Goal: Transaction & Acquisition: Purchase product/service

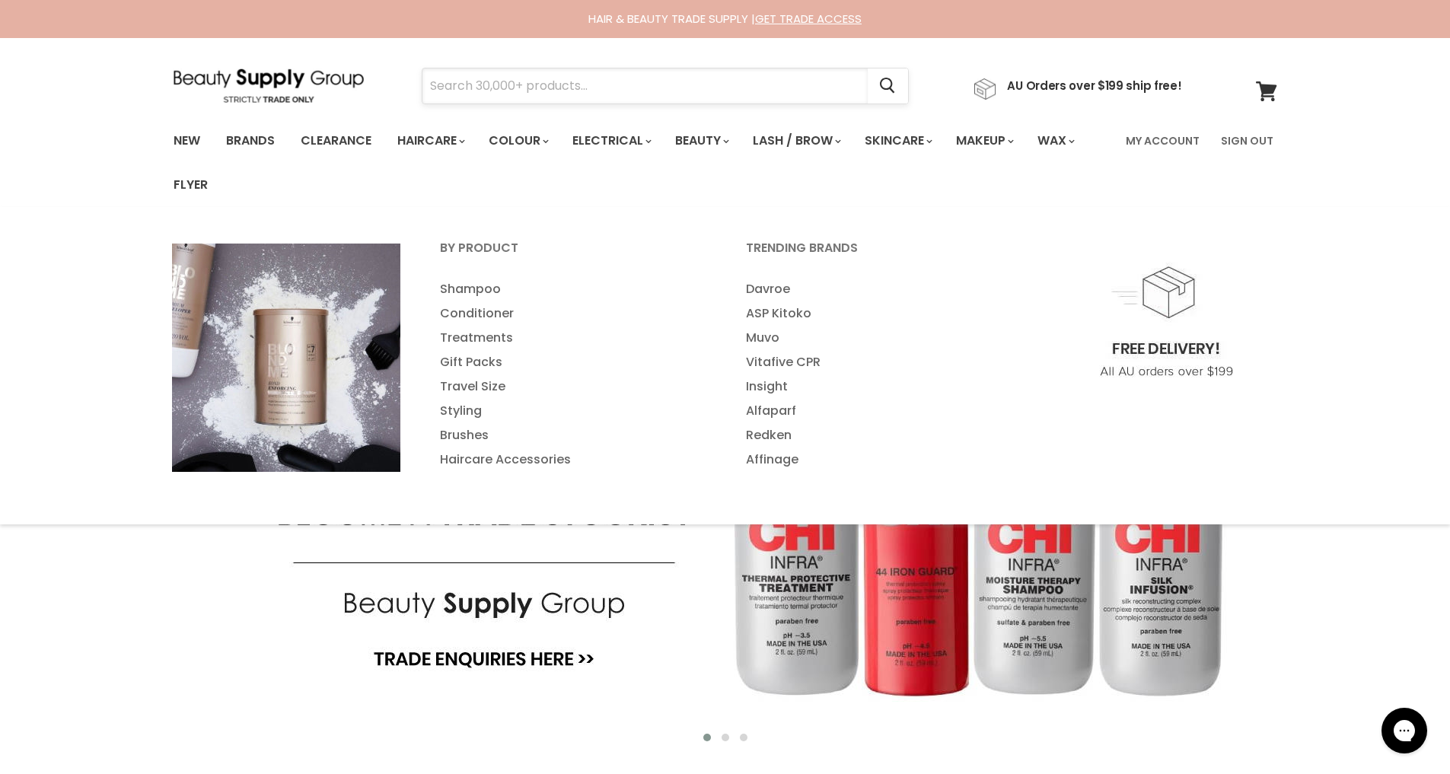
click at [507, 85] on input "Search" at bounding box center [645, 86] width 445 height 35
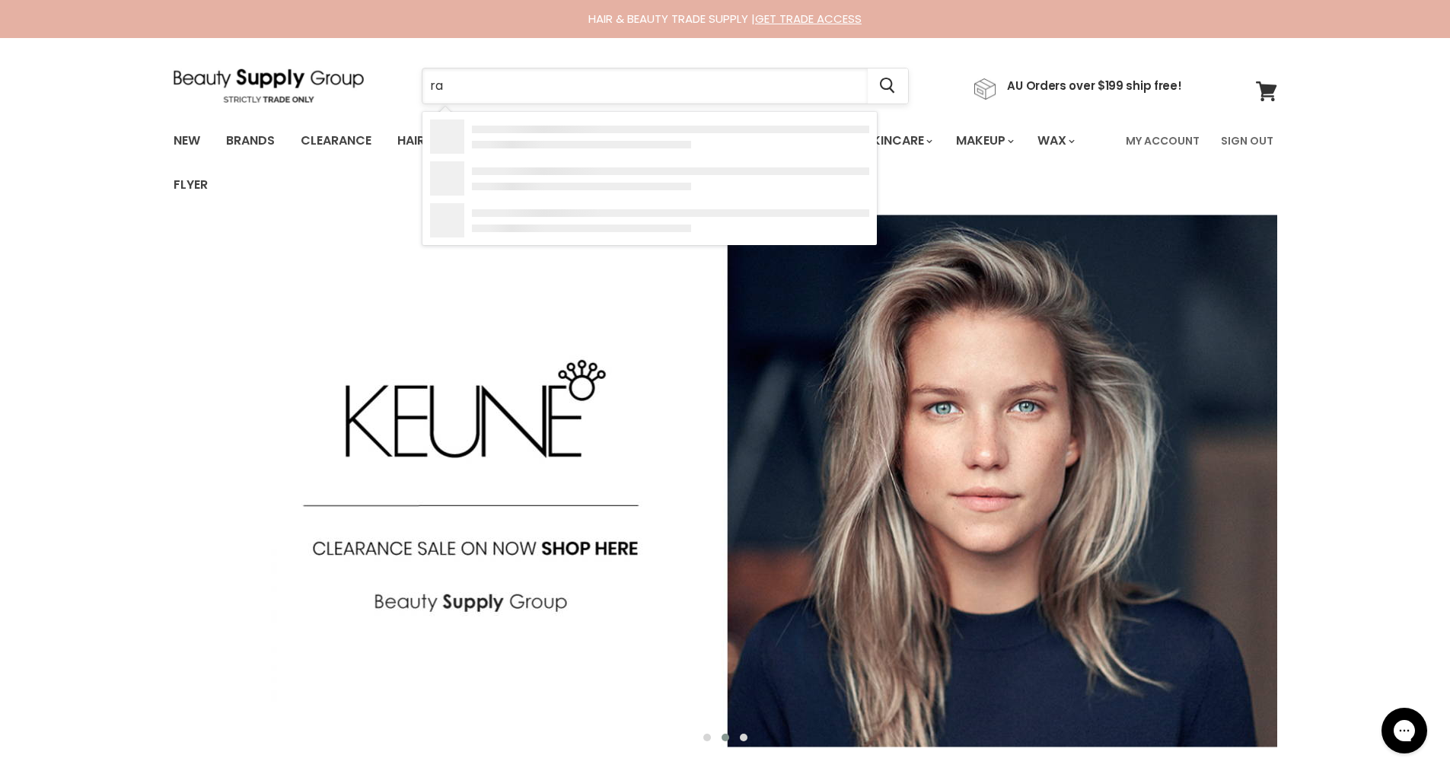
type input "raz"
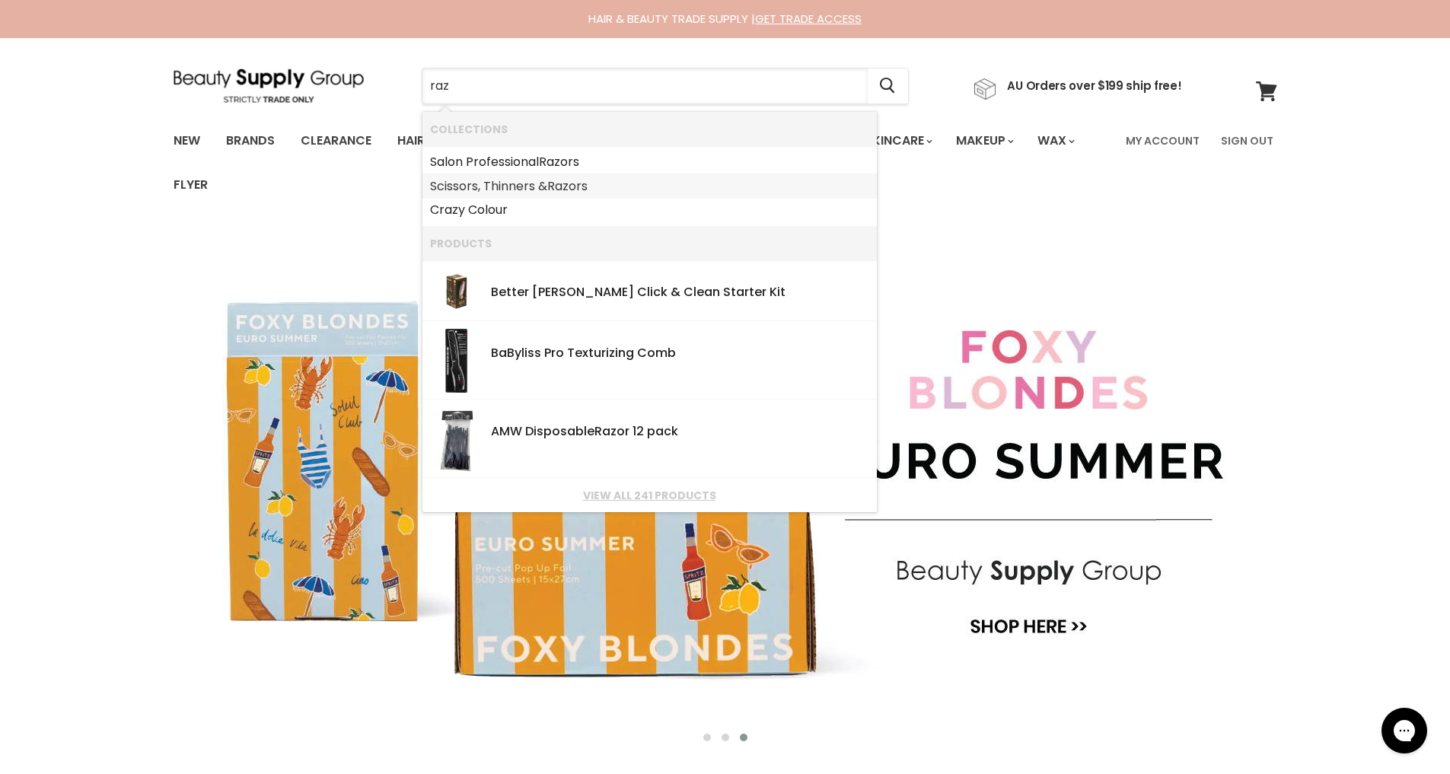
click at [513, 184] on link "Scissors, Thinners & Raz ors" at bounding box center [649, 186] width 439 height 24
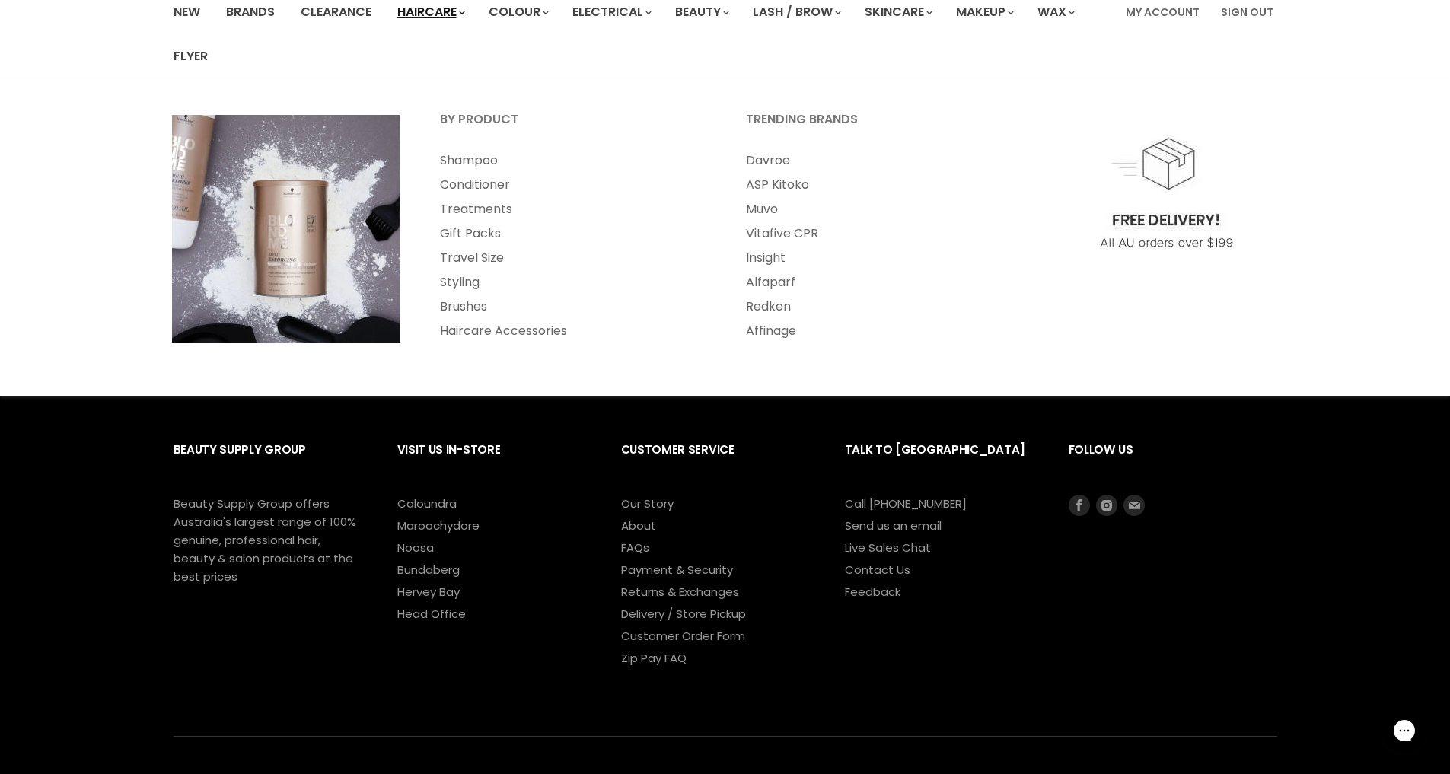
click at [423, 14] on link "Haircare" at bounding box center [430, 12] width 88 height 32
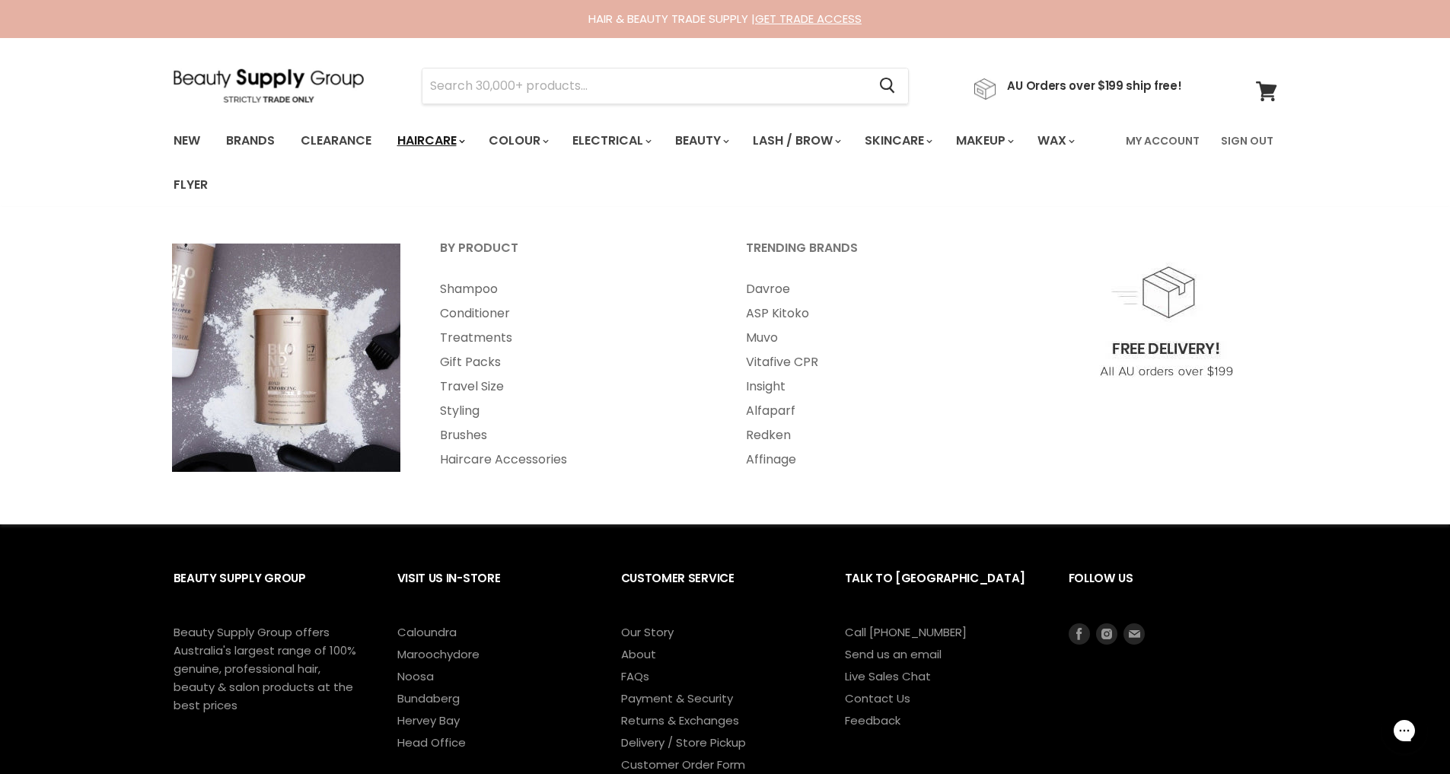
scroll to position [1, 0]
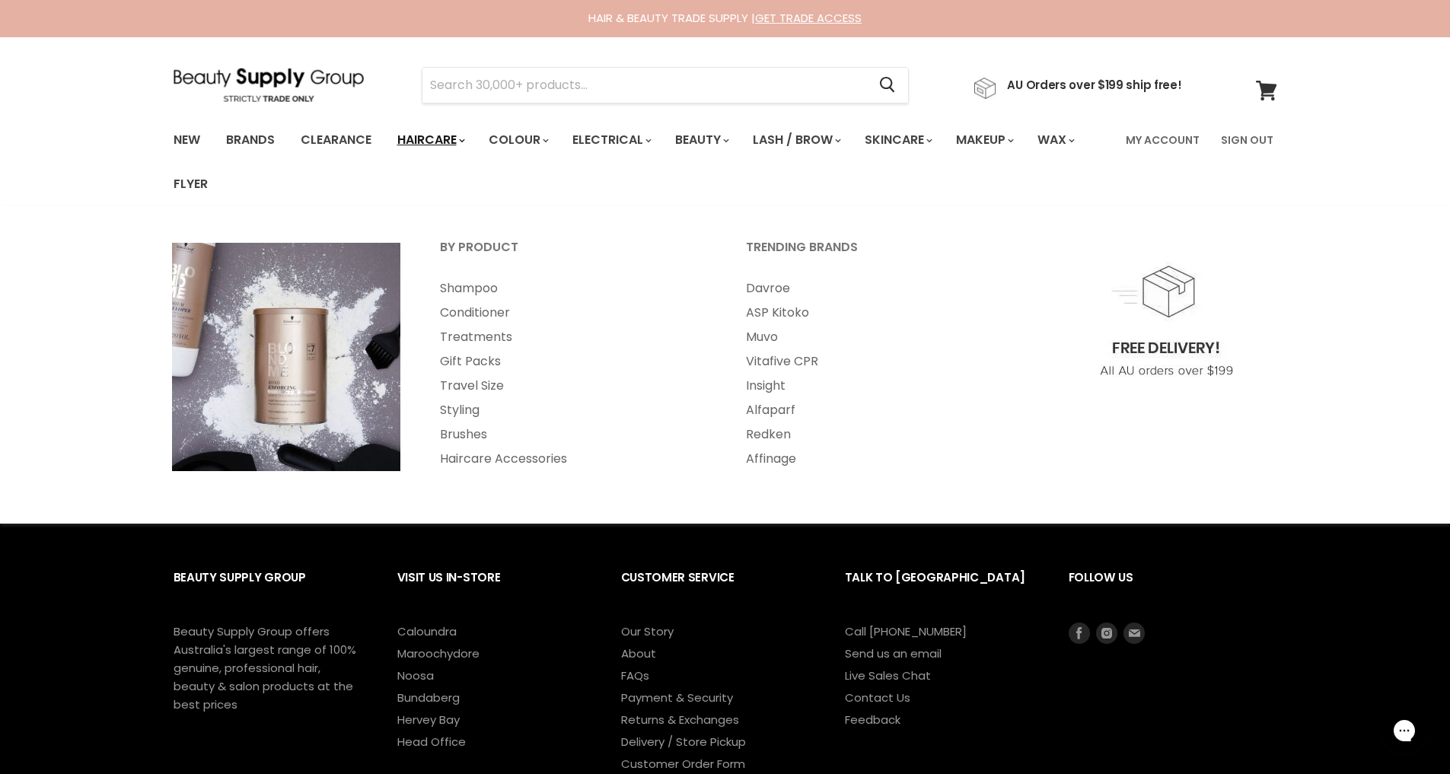
click at [444, 142] on link "Haircare" at bounding box center [430, 140] width 88 height 32
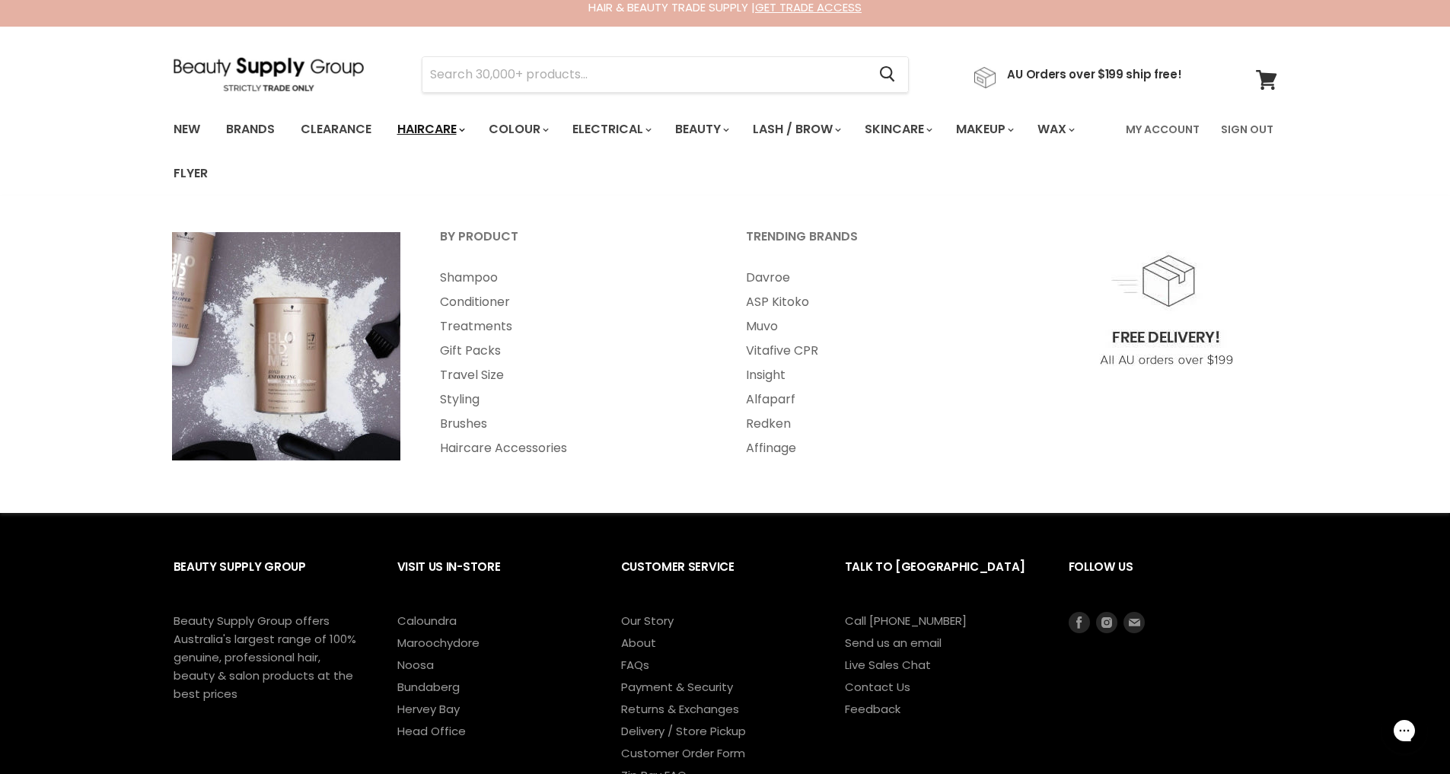
click at [444, 142] on li "Haircare By Product Shampoo Conditioner Treatments Gift Packs" at bounding box center [430, 129] width 88 height 44
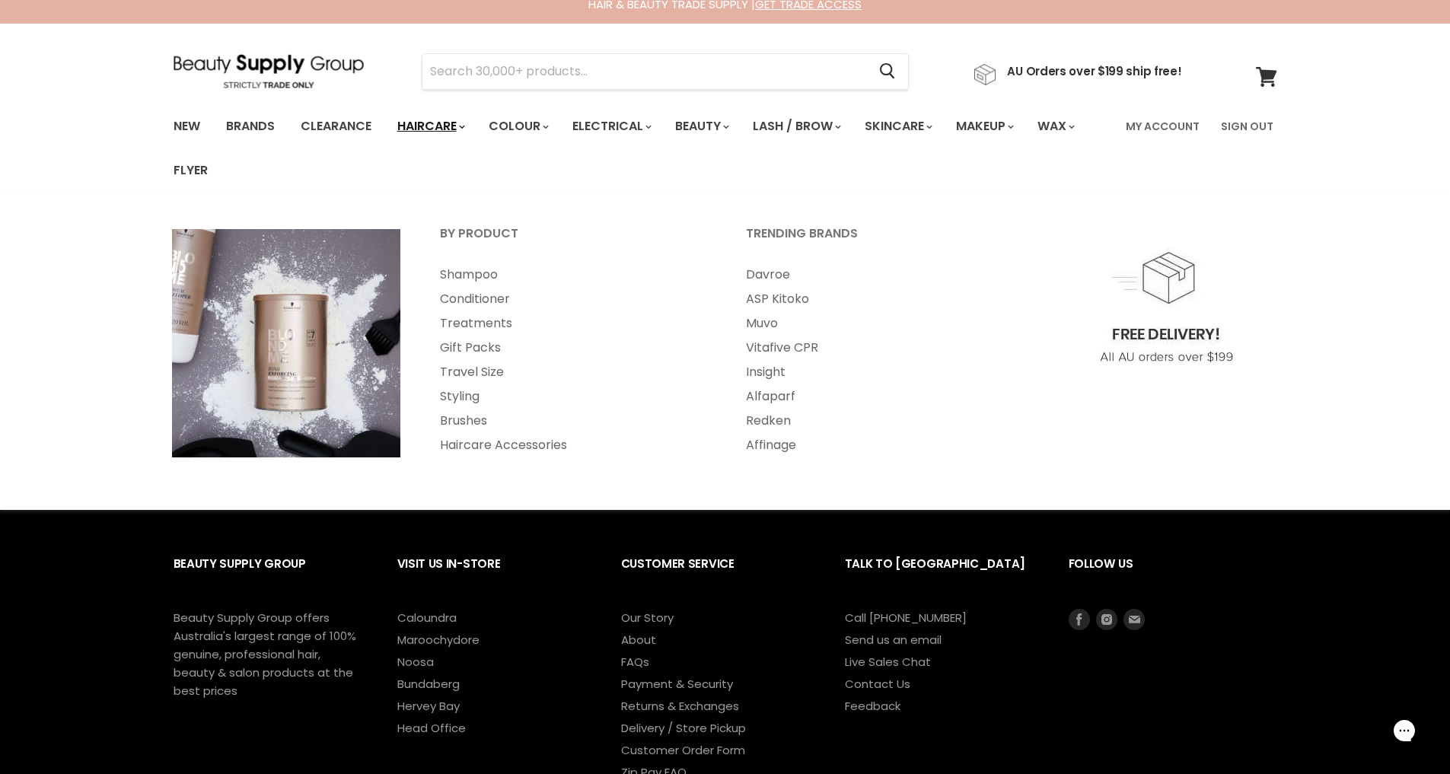
scroll to position [14, 0]
click at [516, 70] on input "Search" at bounding box center [645, 71] width 445 height 35
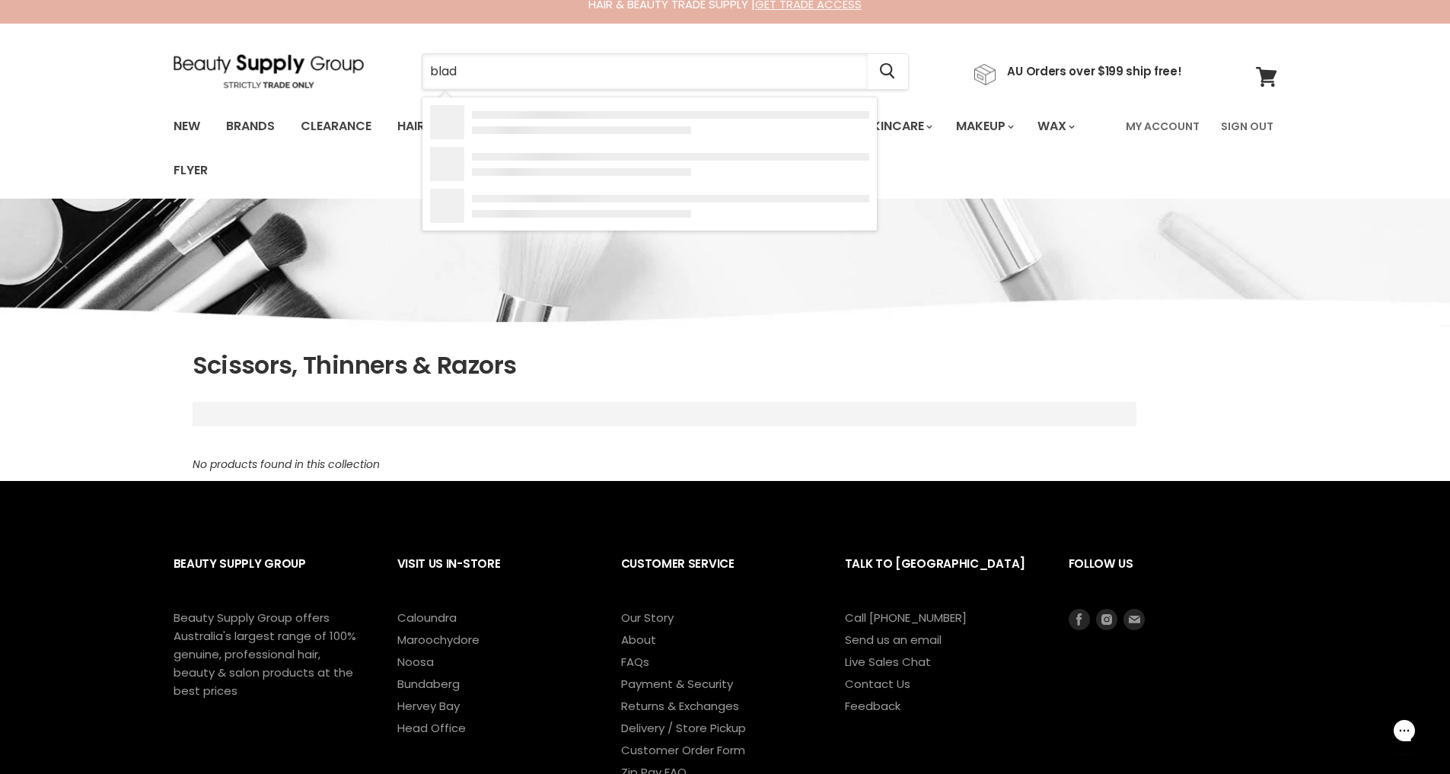
type input "blade"
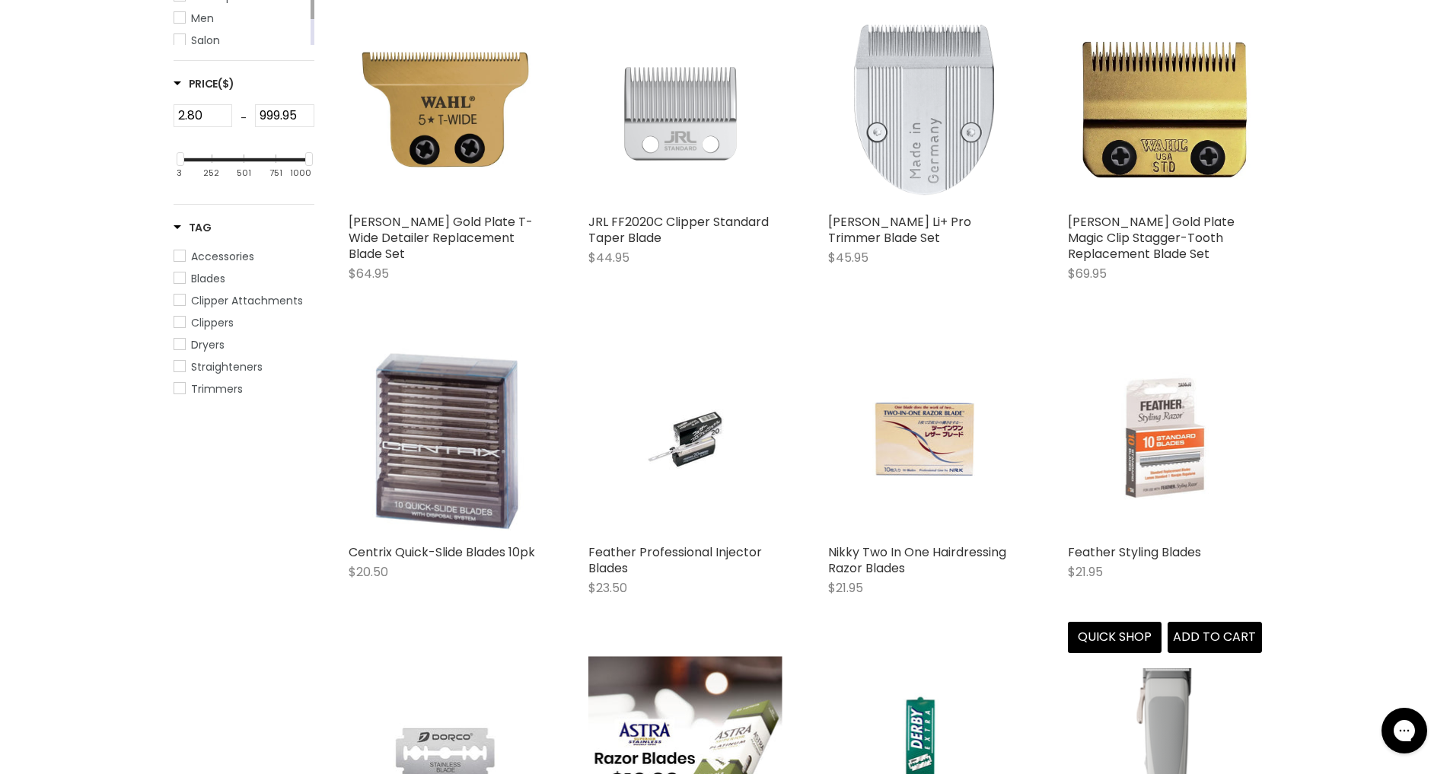
scroll to position [717, 0]
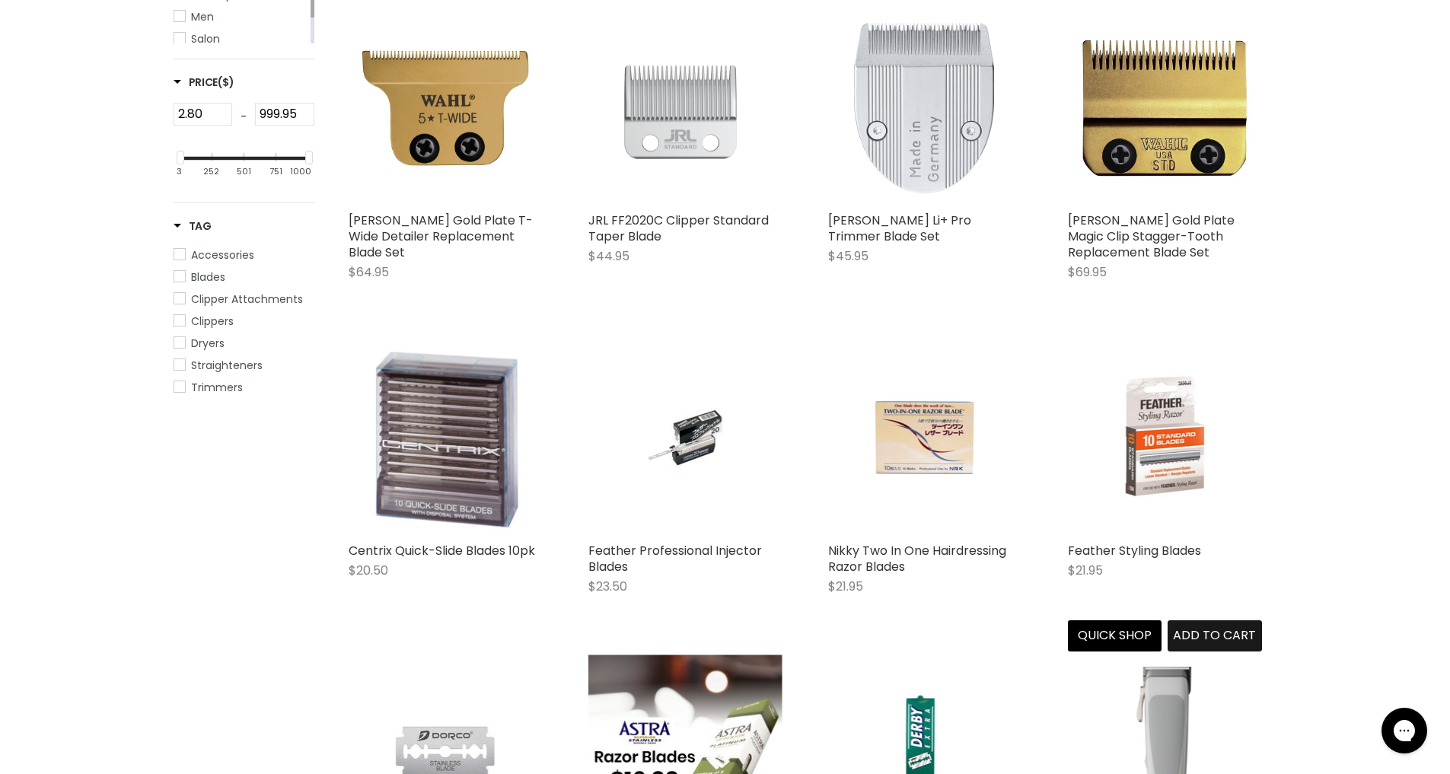
click at [1217, 630] on span "Add to cart" at bounding box center [1214, 636] width 83 height 18
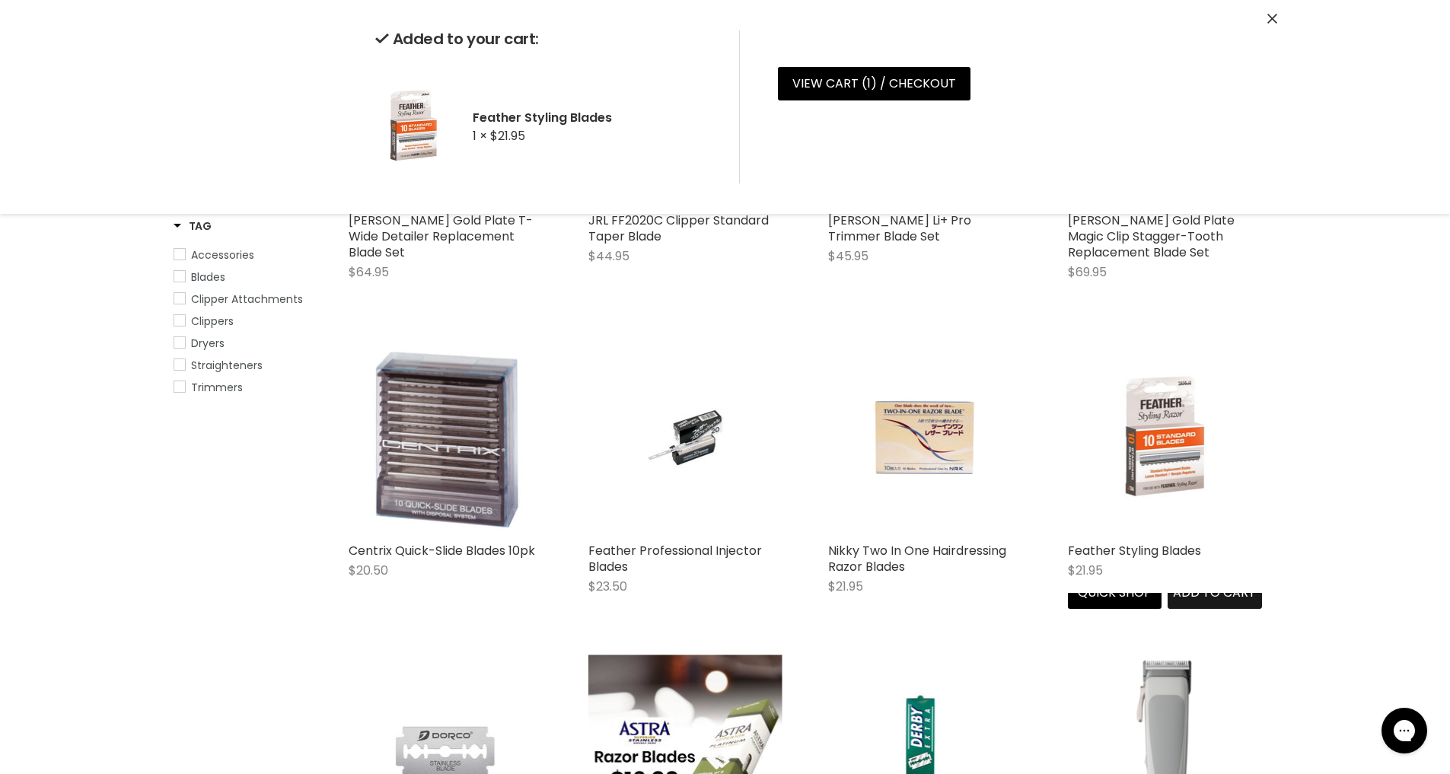
click at [1220, 624] on div "Feather Styling Blades $21.95 Feather Quick shop Add to cart" at bounding box center [1165, 475] width 225 height 298
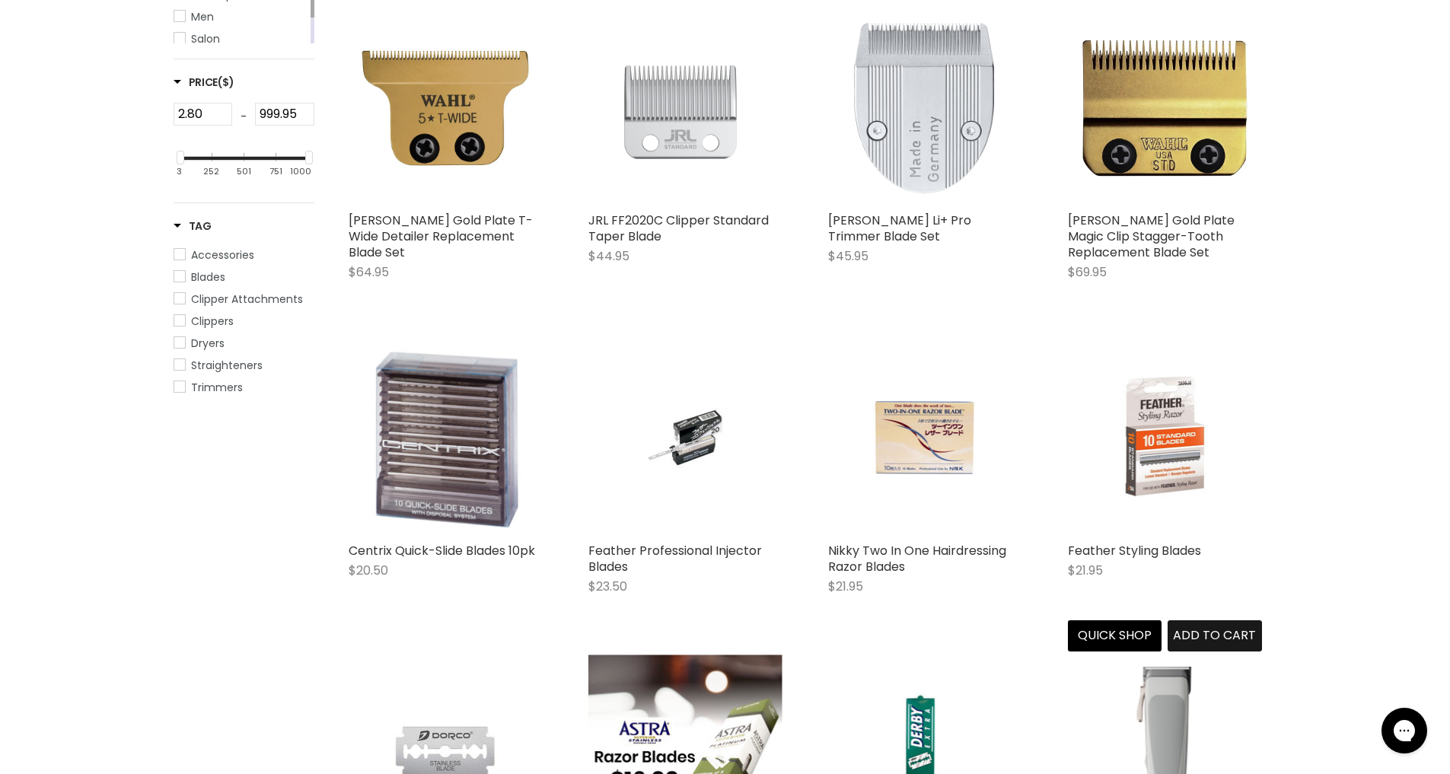
click at [1224, 639] on span "Add to cart" at bounding box center [1214, 636] width 83 height 18
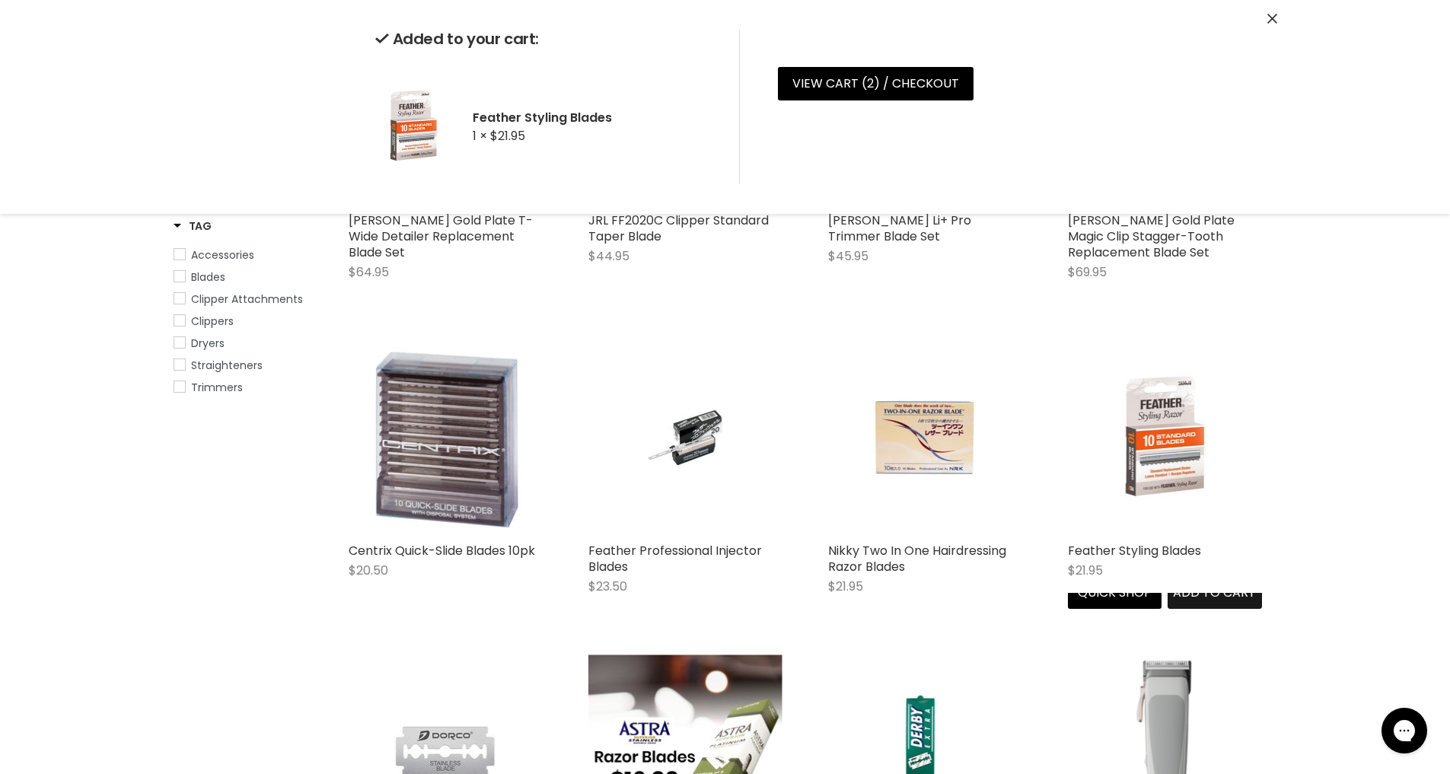
click at [1194, 601] on span "Add to cart" at bounding box center [1214, 593] width 83 height 18
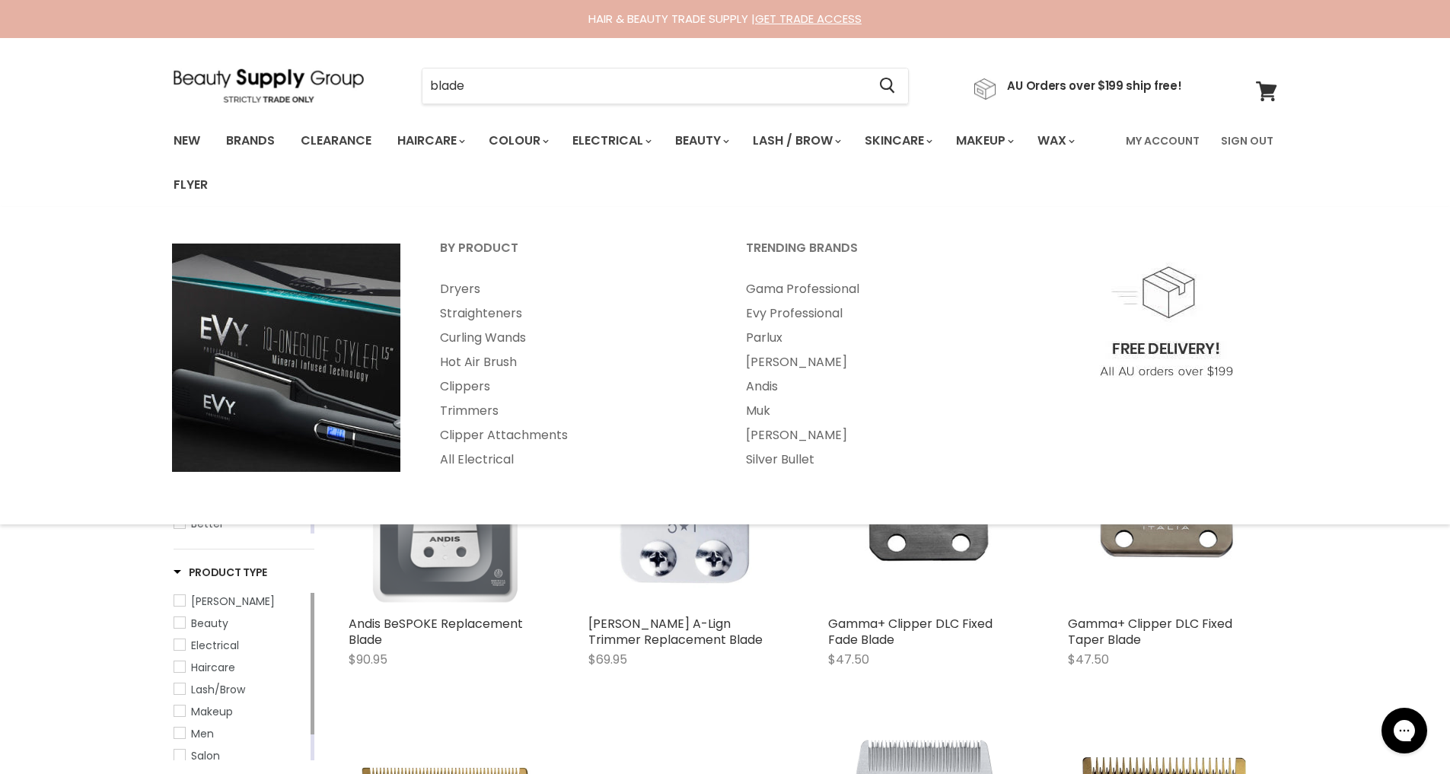
scroll to position [0, 0]
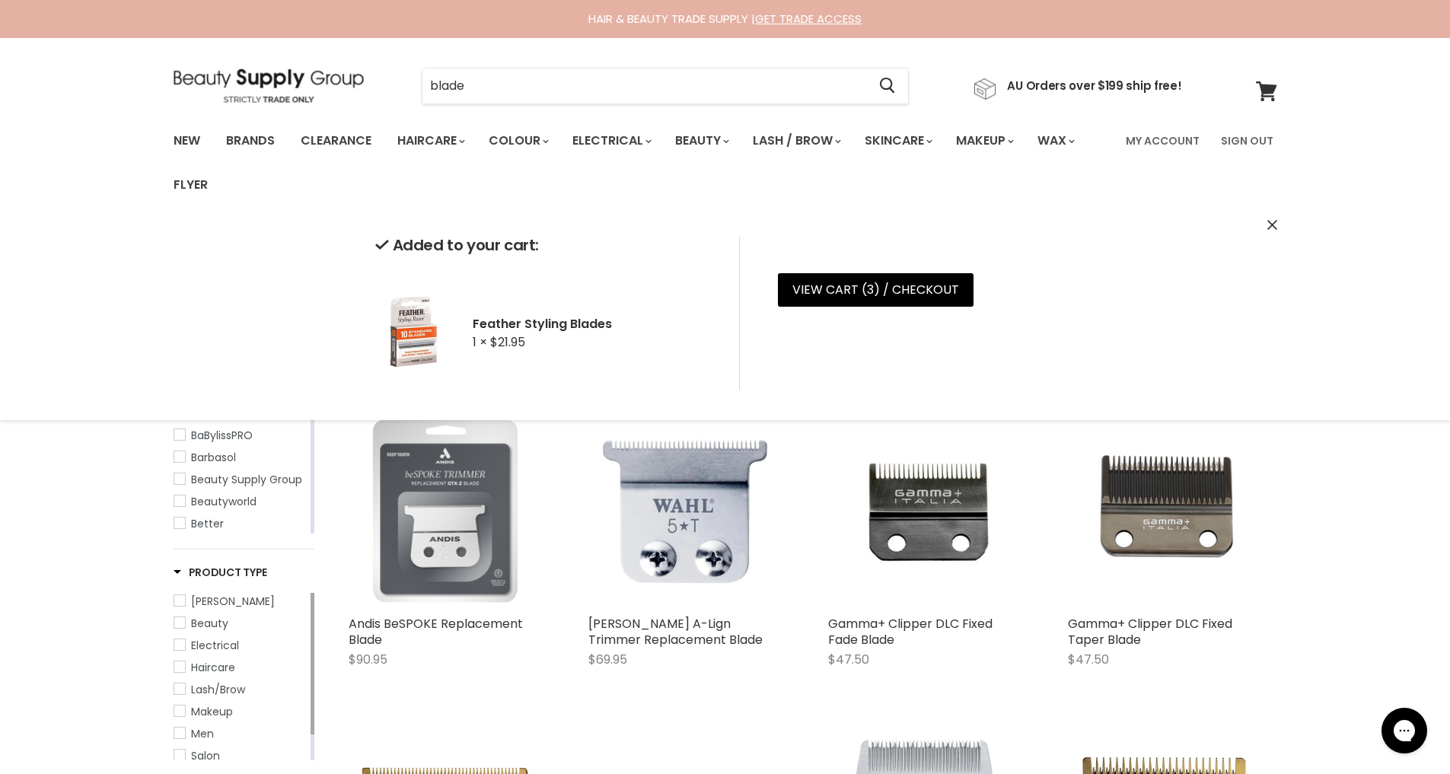
drag, startPoint x: 487, startPoint y: 81, endPoint x: 309, endPoint y: 85, distance: 178.2
click at [309, 85] on div "blade Cancel AU Orders over $199 ship free!" at bounding box center [678, 86] width 1009 height 35
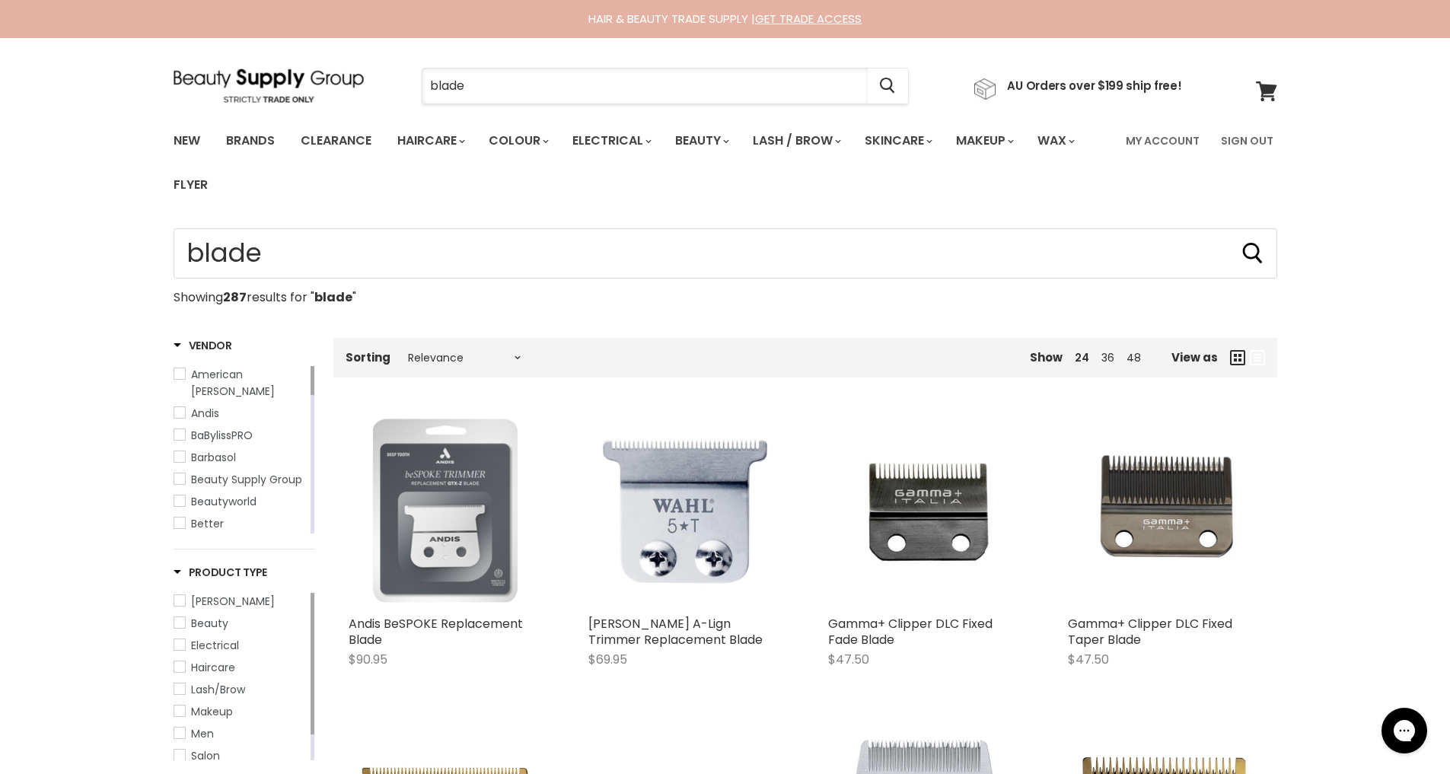
drag, startPoint x: 471, startPoint y: 88, endPoint x: 396, endPoint y: 92, distance: 75.5
click at [396, 92] on div "blade Cancel" at bounding box center [665, 86] width 565 height 35
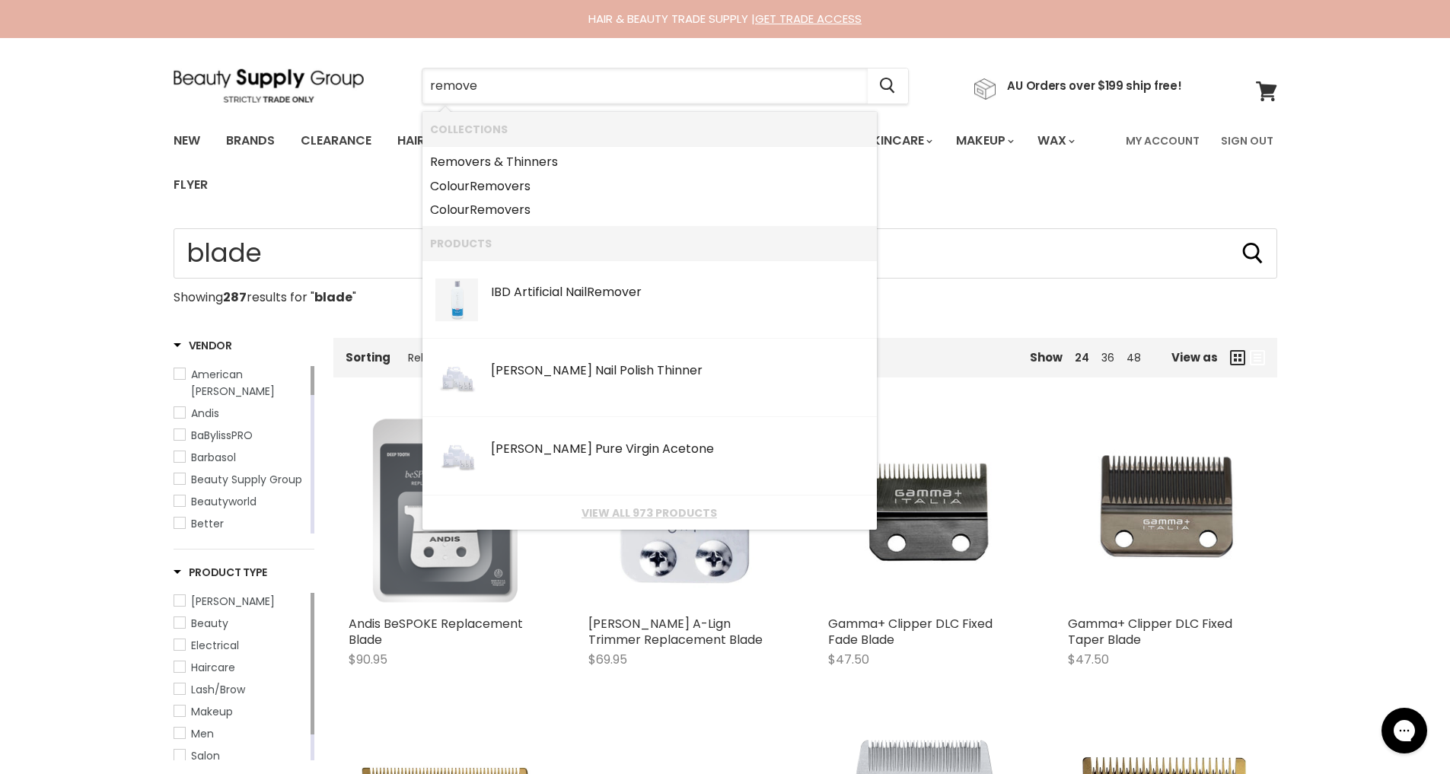
type input "remover"
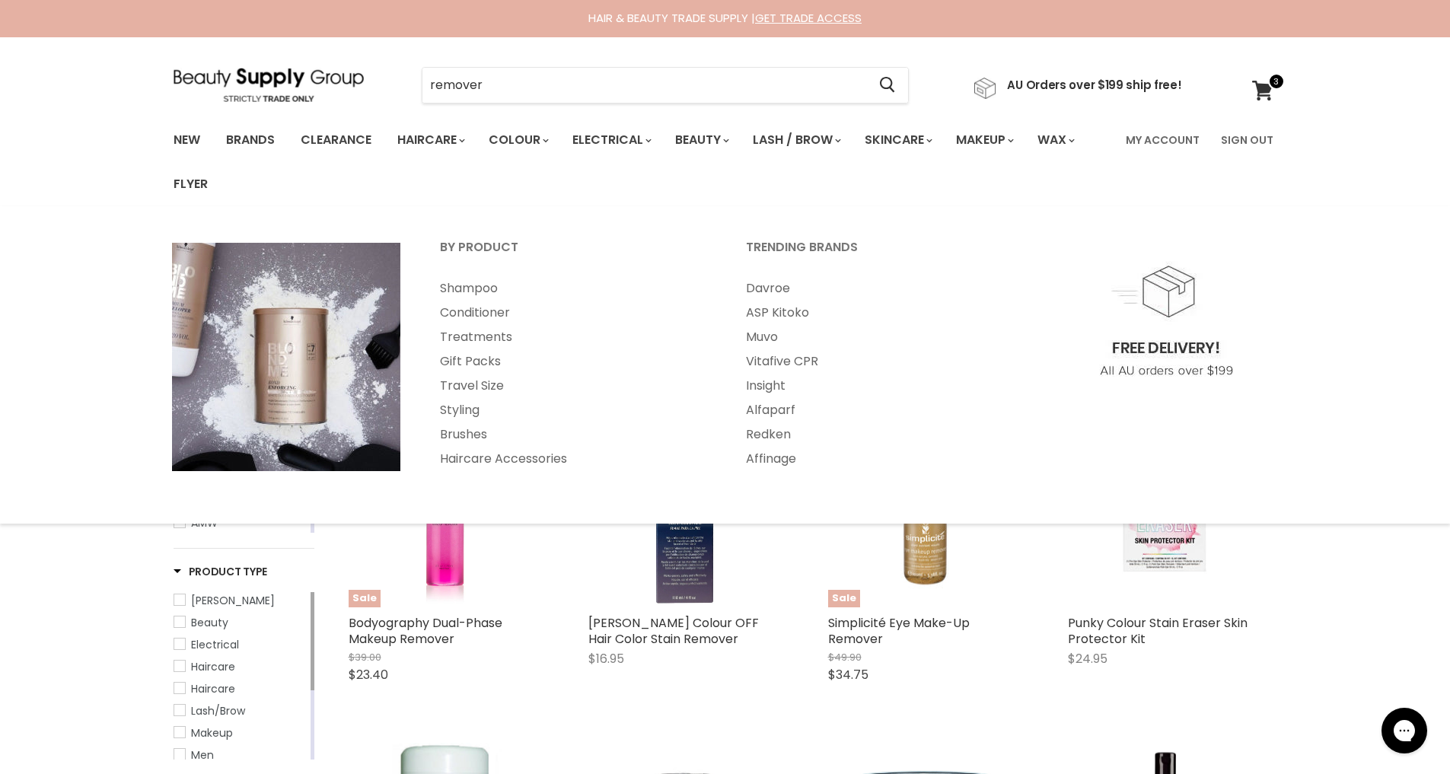
scroll to position [1, 0]
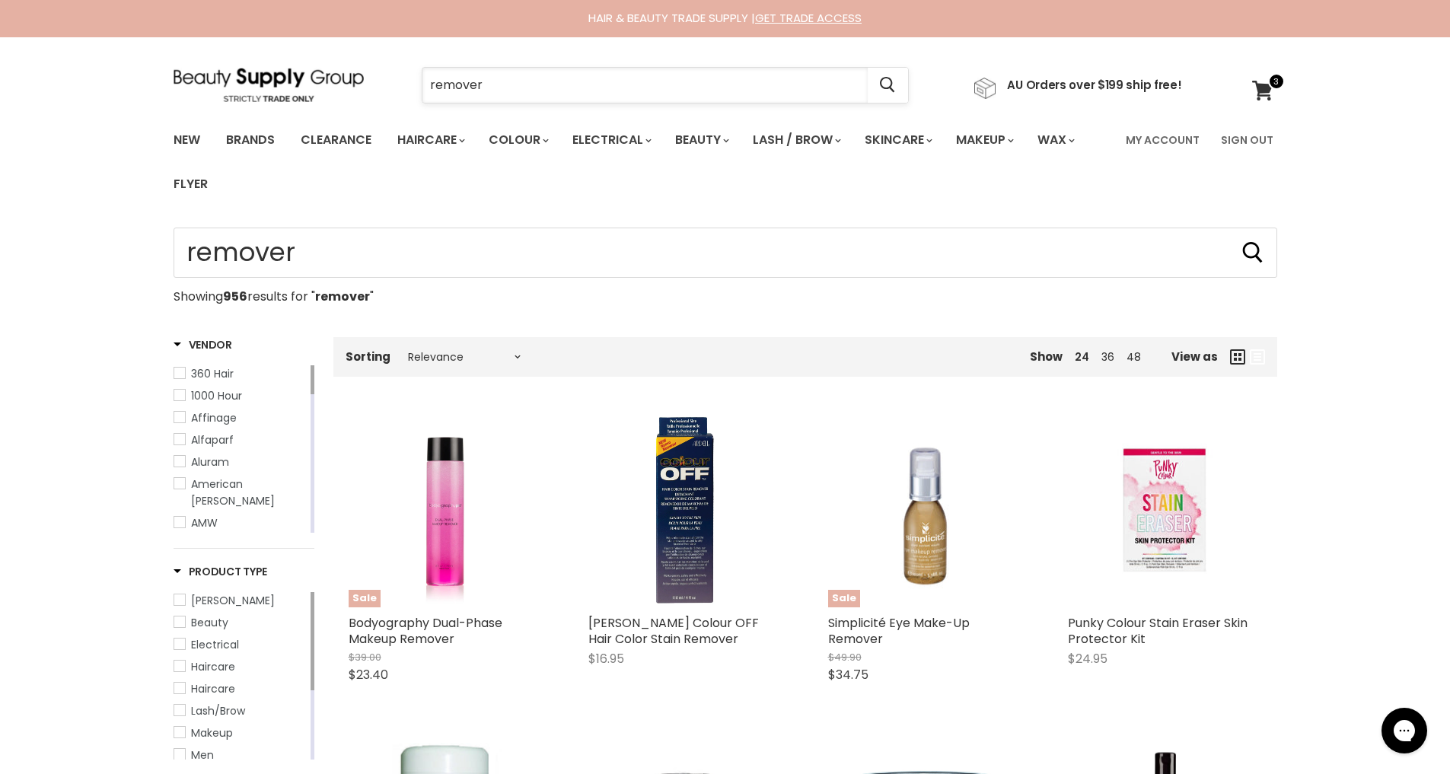
click at [512, 83] on input "remover" at bounding box center [645, 85] width 445 height 35
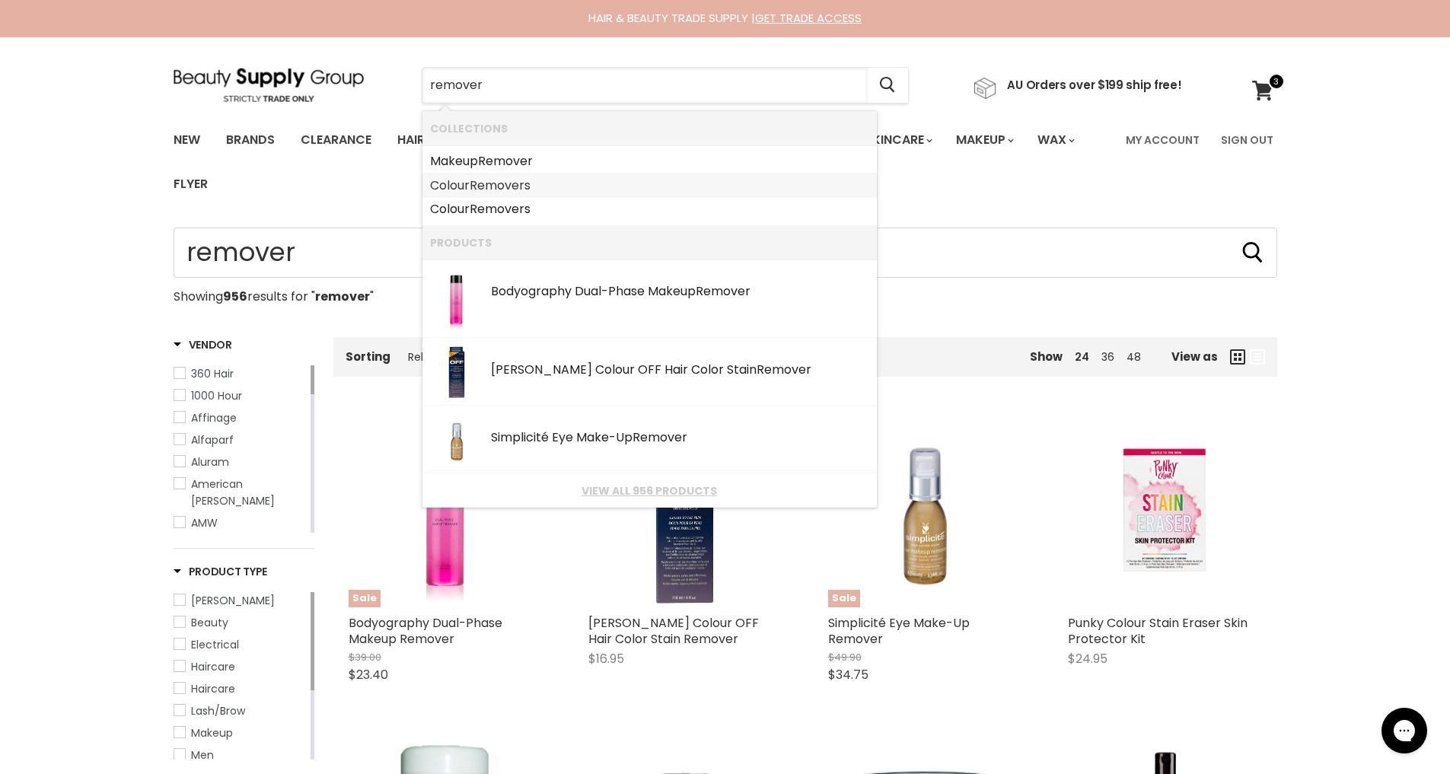
click at [499, 180] on b "Remover" at bounding box center [497, 186] width 55 height 18
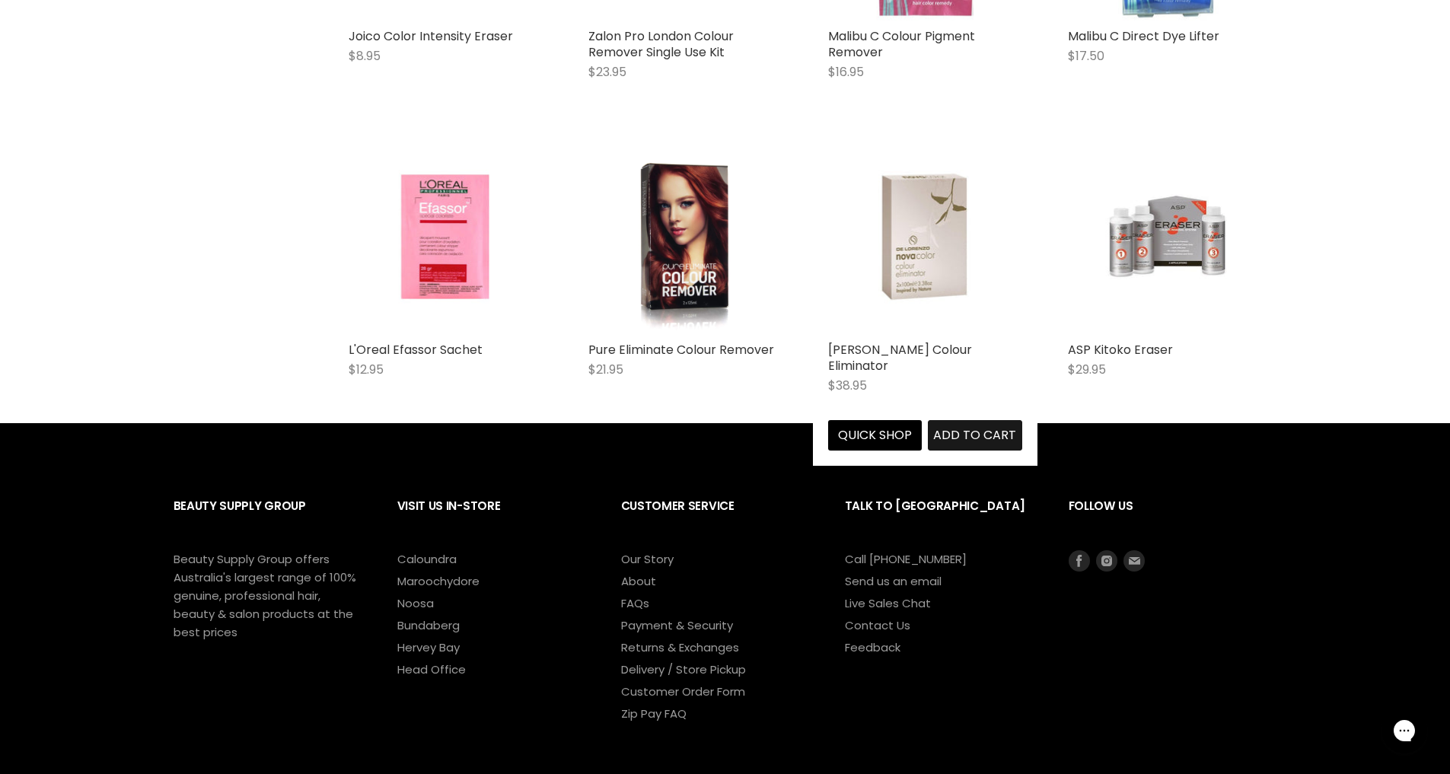
scroll to position [1608, 1]
click at [949, 427] on span "Add to cart" at bounding box center [974, 435] width 83 height 18
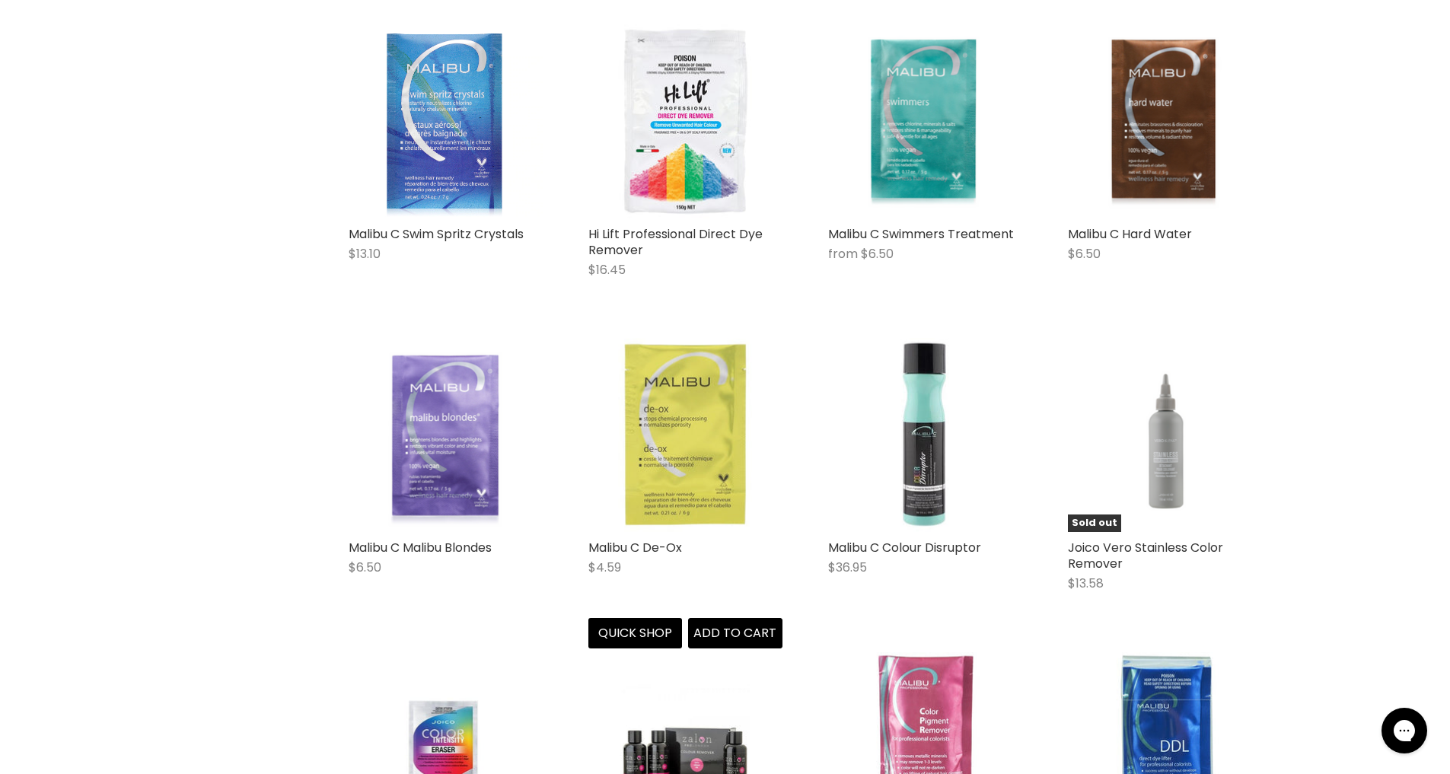
scroll to position [774, 0]
